Goal: Find contact information: Find contact information

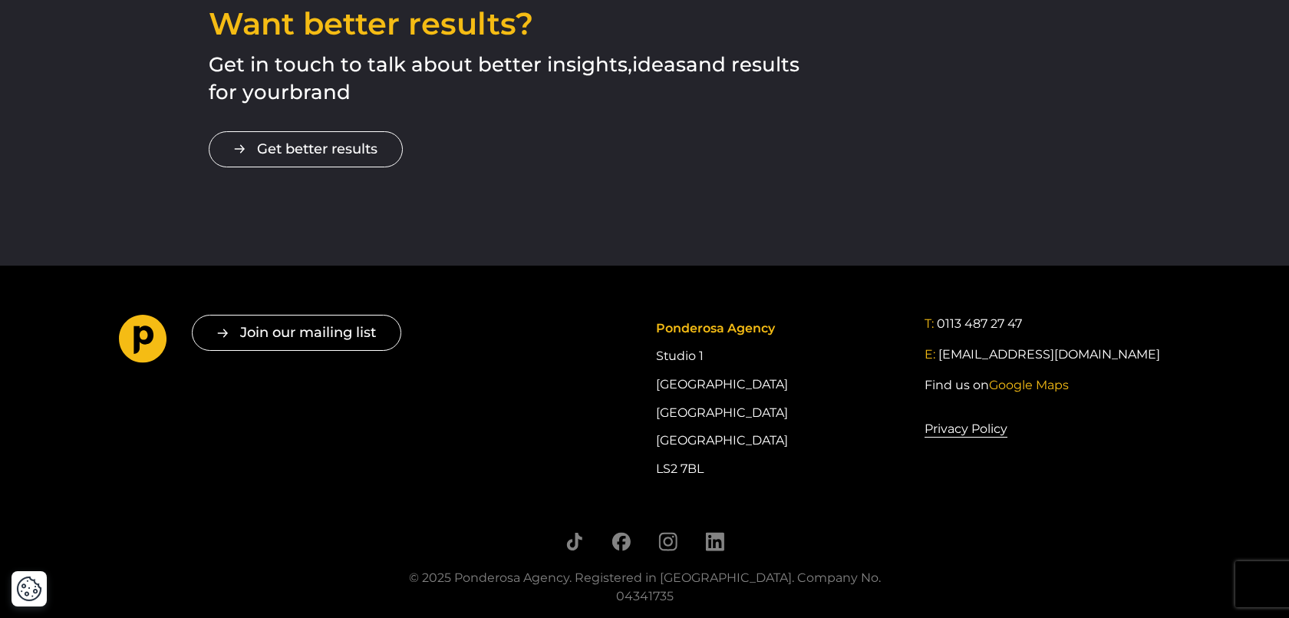
scroll to position [3094, 0]
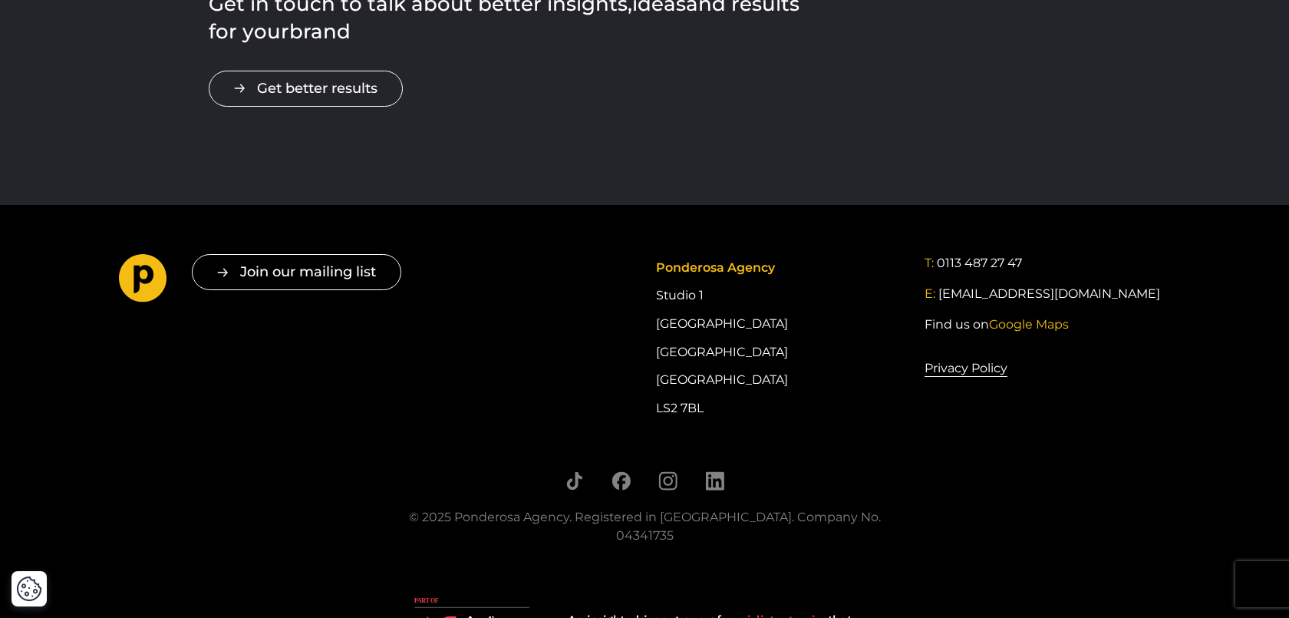
click at [725, 471] on div at bounding box center [645, 483] width 514 height 25
click at [720, 471] on icon "Follow us on LinkedIn" at bounding box center [714, 480] width 19 height 19
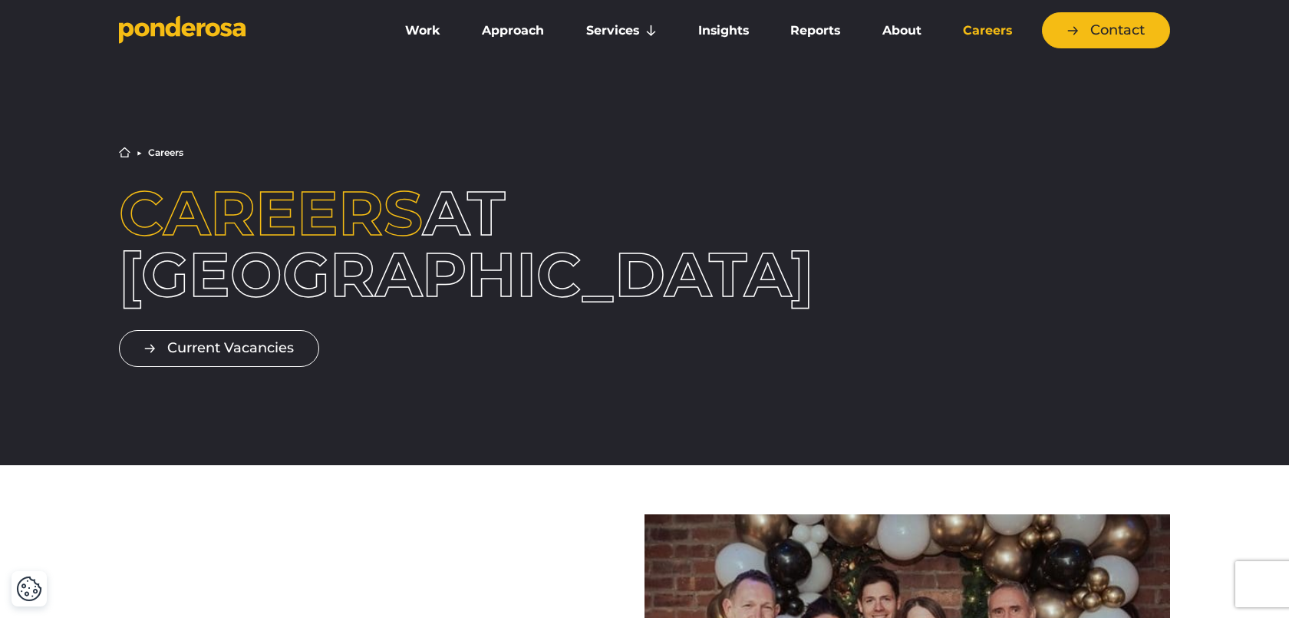
scroll to position [246, 0]
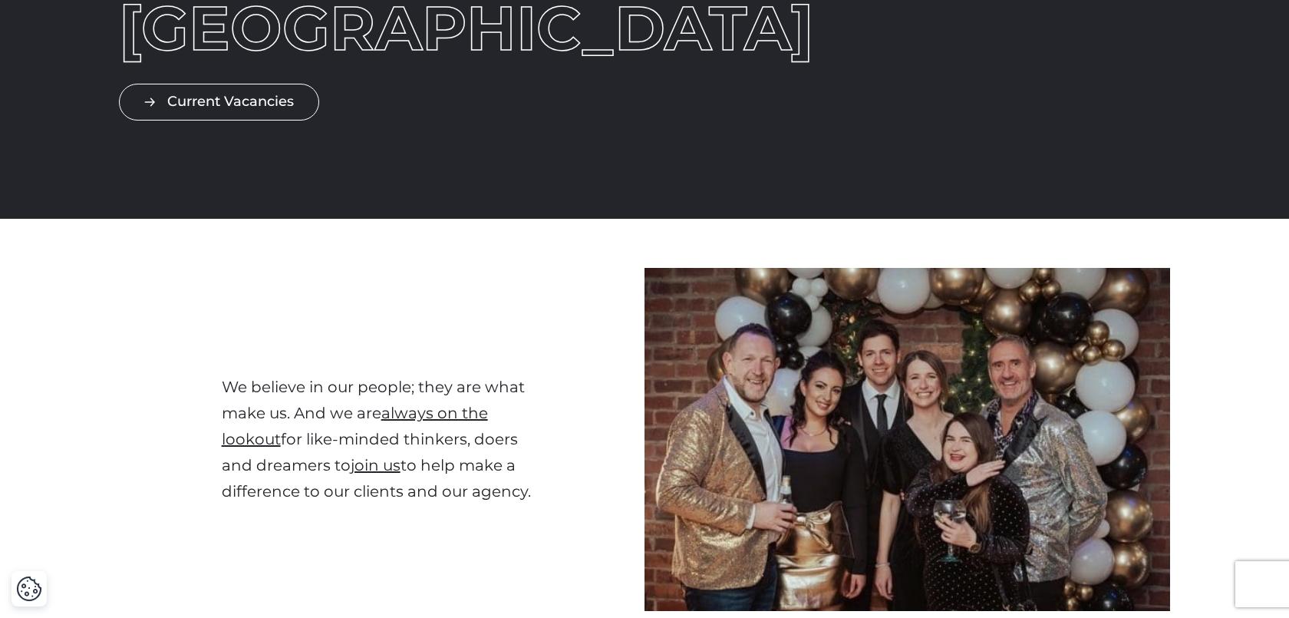
click at [284, 83] on div "Current Vacancies" at bounding box center [331, 89] width 424 height 61
click at [280, 100] on link "Current Vacancies" at bounding box center [219, 102] width 200 height 36
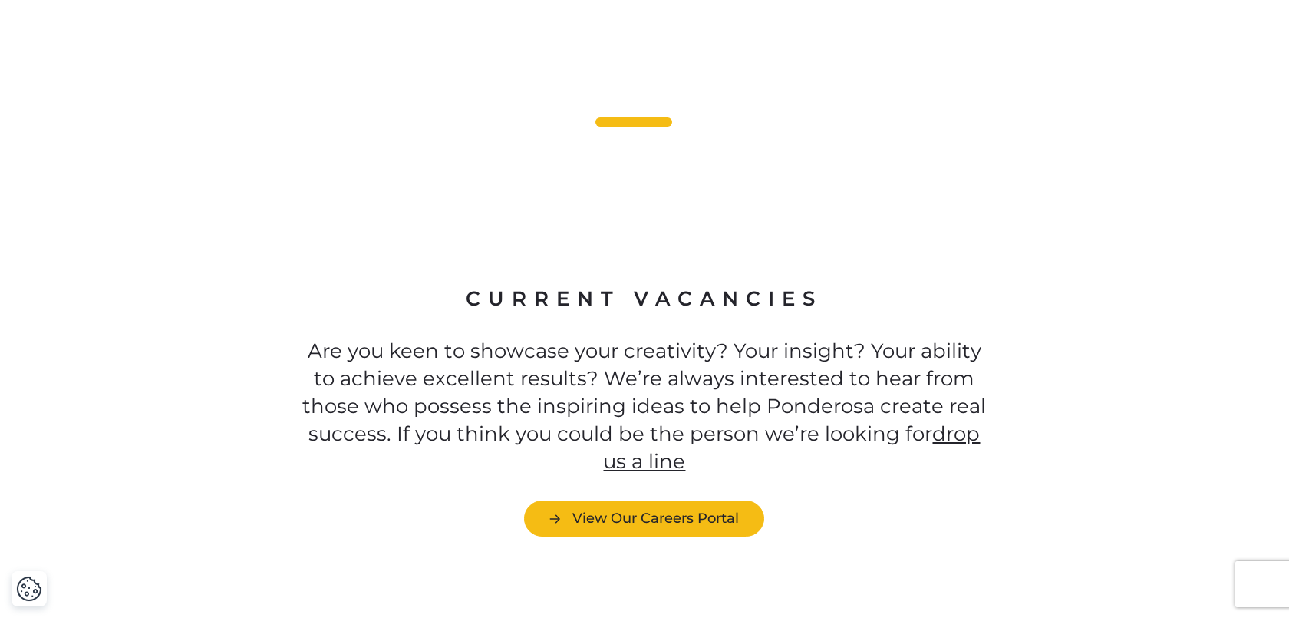
scroll to position [4750, 0]
